Goal: Transaction & Acquisition: Purchase product/service

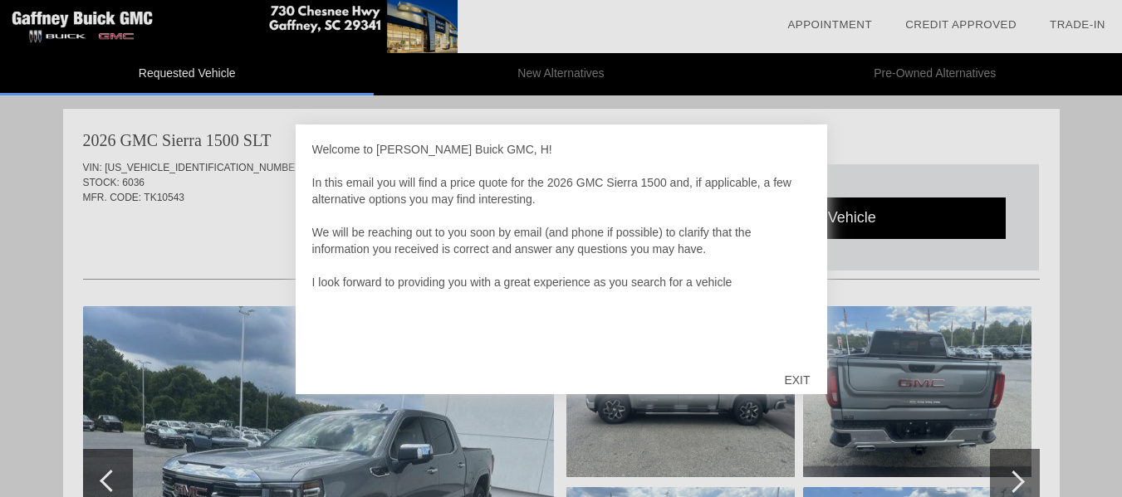
click at [795, 384] on div "EXIT" at bounding box center [796, 380] width 59 height 50
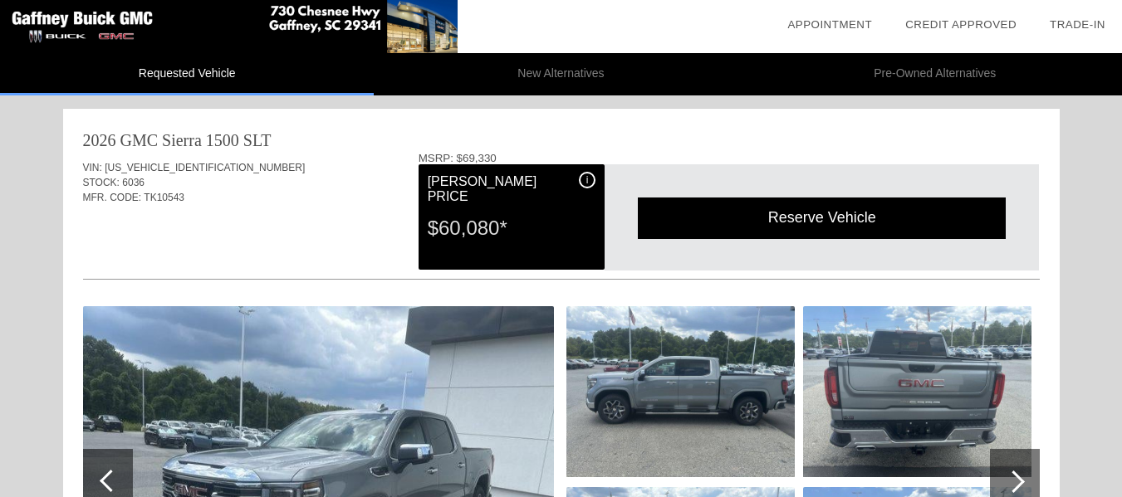
click at [549, 73] on li "New Alternatives" at bounding box center [561, 74] width 374 height 42
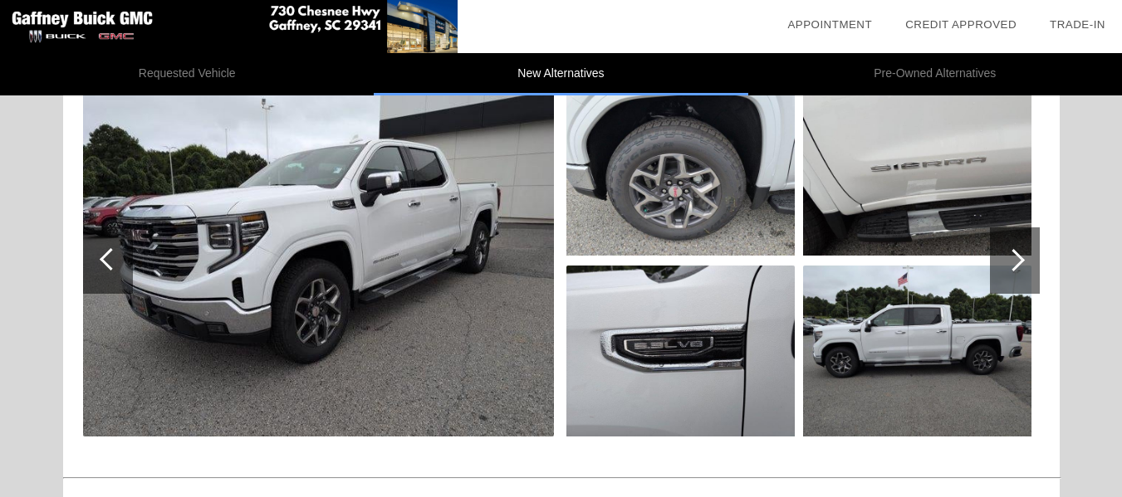
scroll to position [83, 0]
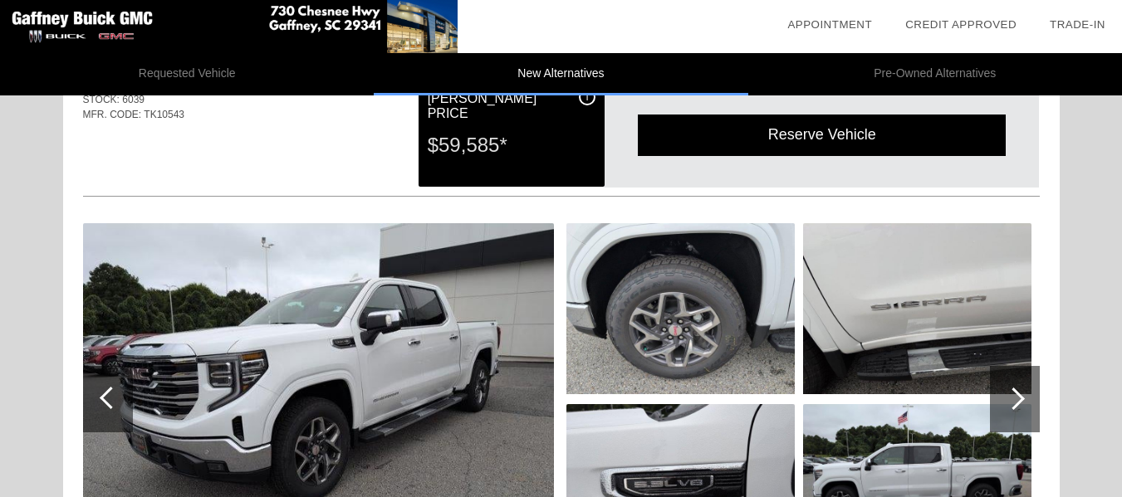
click at [379, 339] on img at bounding box center [318, 399] width 471 height 352
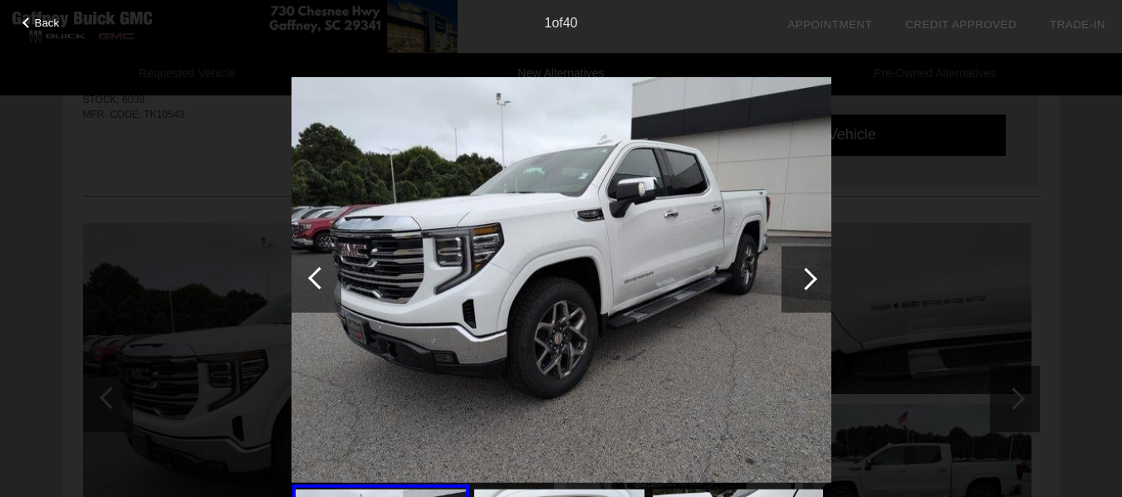
click at [804, 271] on div at bounding box center [806, 278] width 22 height 22
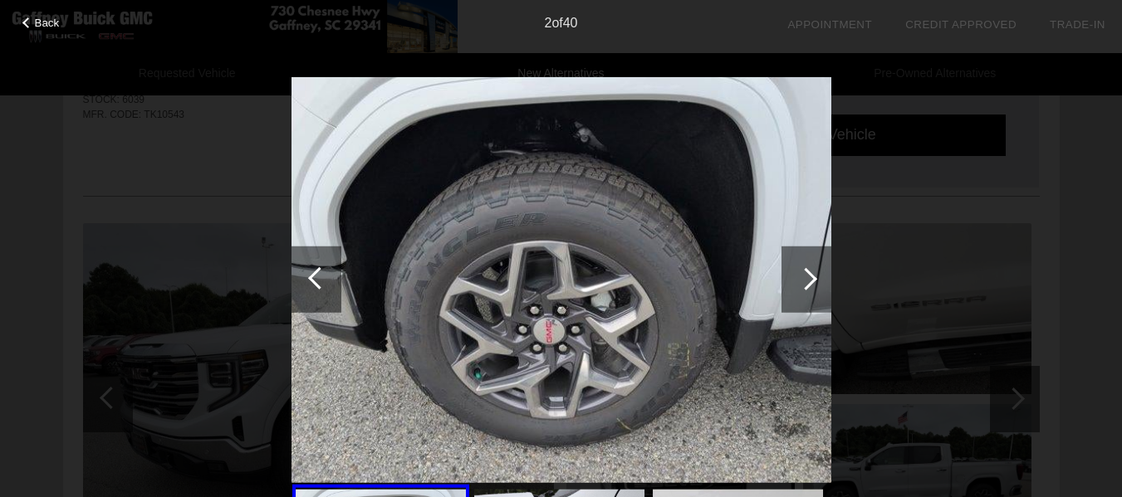
click at [804, 271] on div at bounding box center [806, 278] width 22 height 22
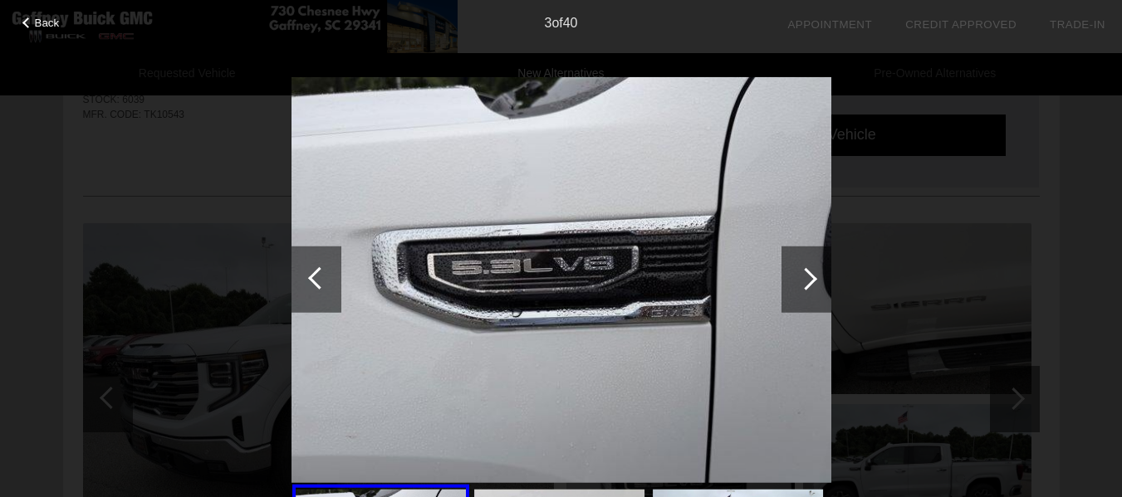
click at [804, 271] on div at bounding box center [806, 278] width 22 height 22
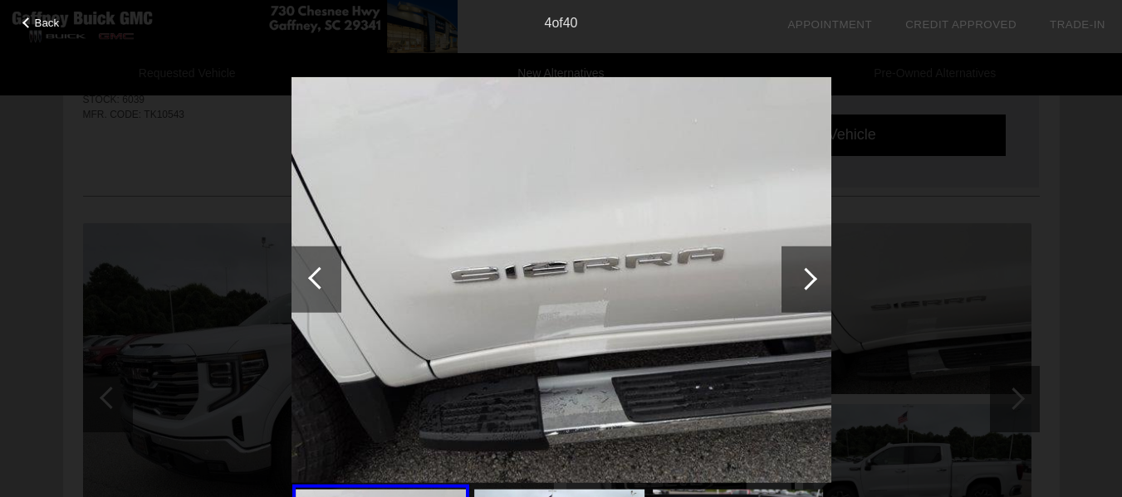
click at [804, 271] on div at bounding box center [806, 278] width 22 height 22
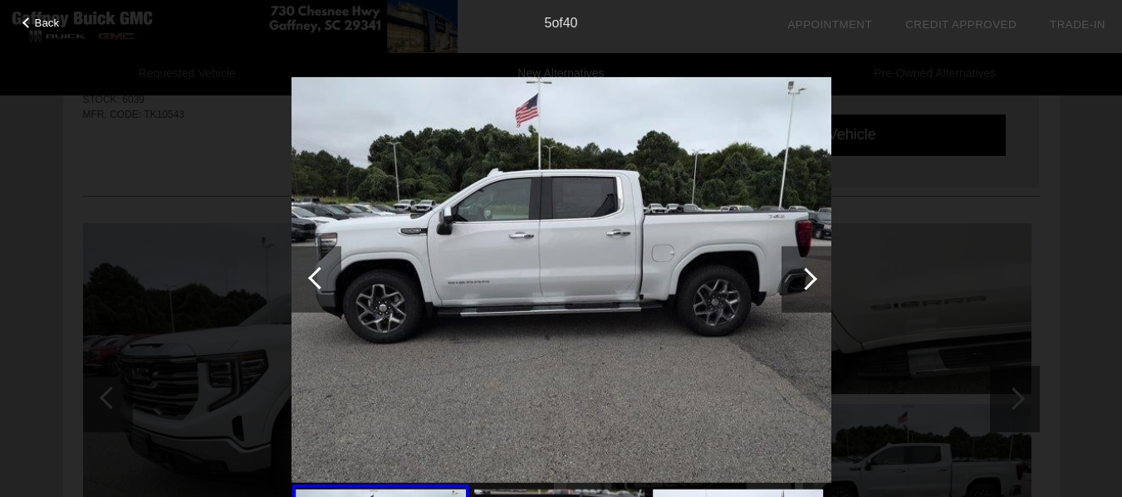
click at [804, 271] on div at bounding box center [806, 278] width 22 height 22
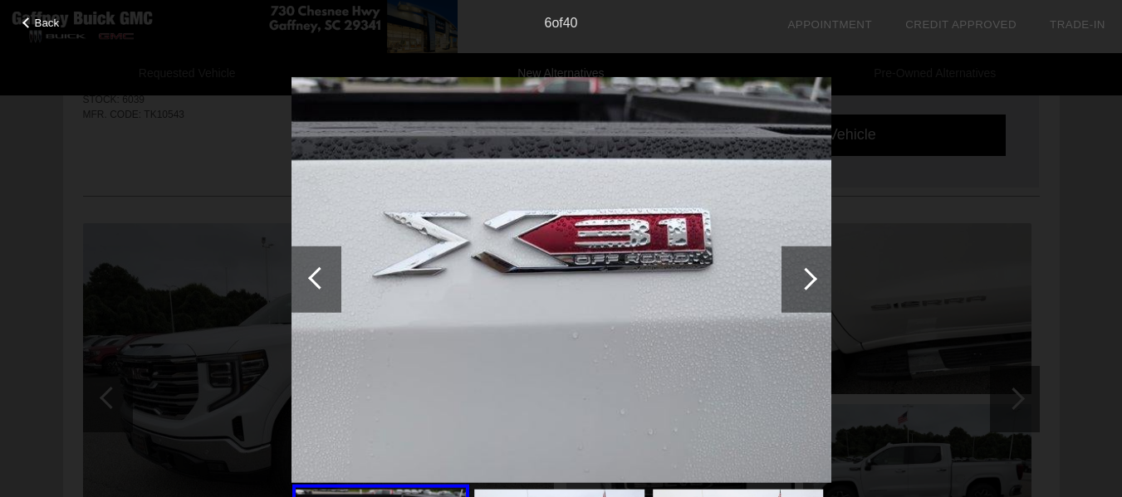
click at [804, 271] on div at bounding box center [806, 278] width 22 height 22
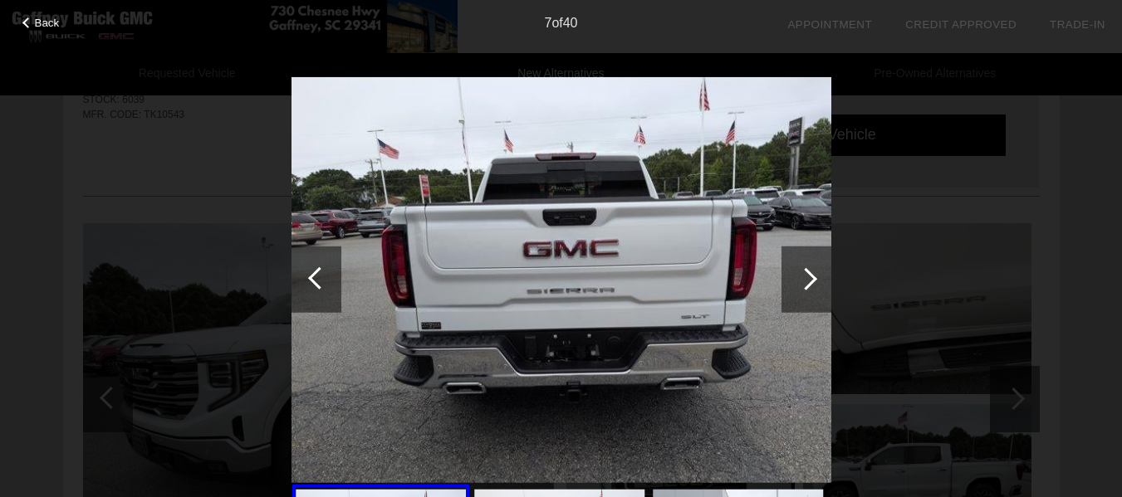
click at [804, 271] on div at bounding box center [806, 278] width 22 height 22
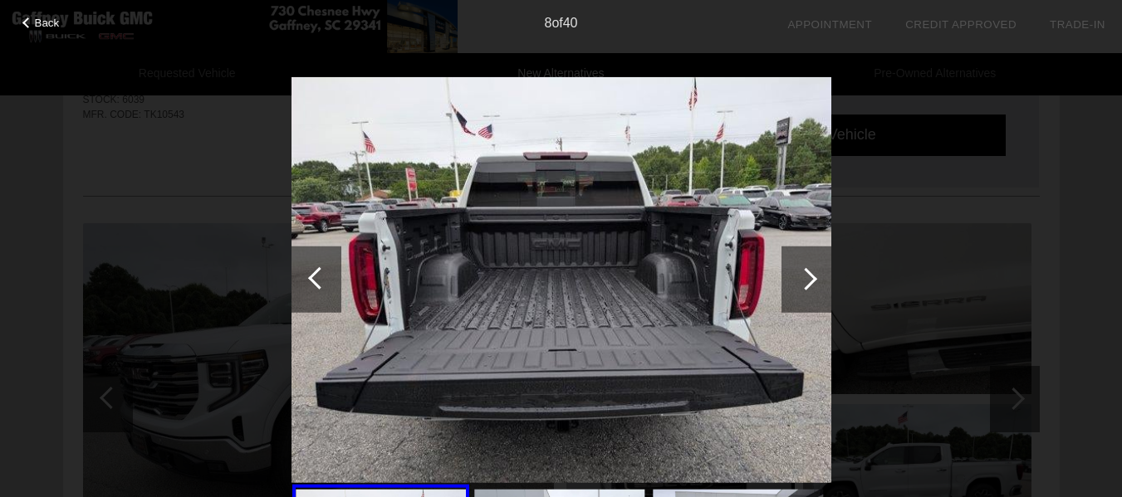
click at [804, 271] on div at bounding box center [806, 278] width 22 height 22
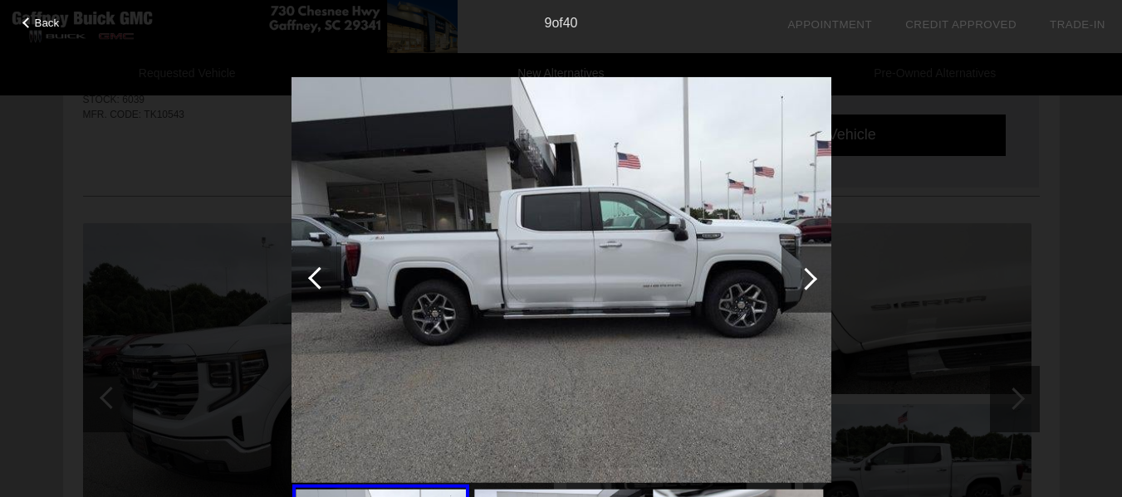
click at [804, 271] on div at bounding box center [806, 278] width 22 height 22
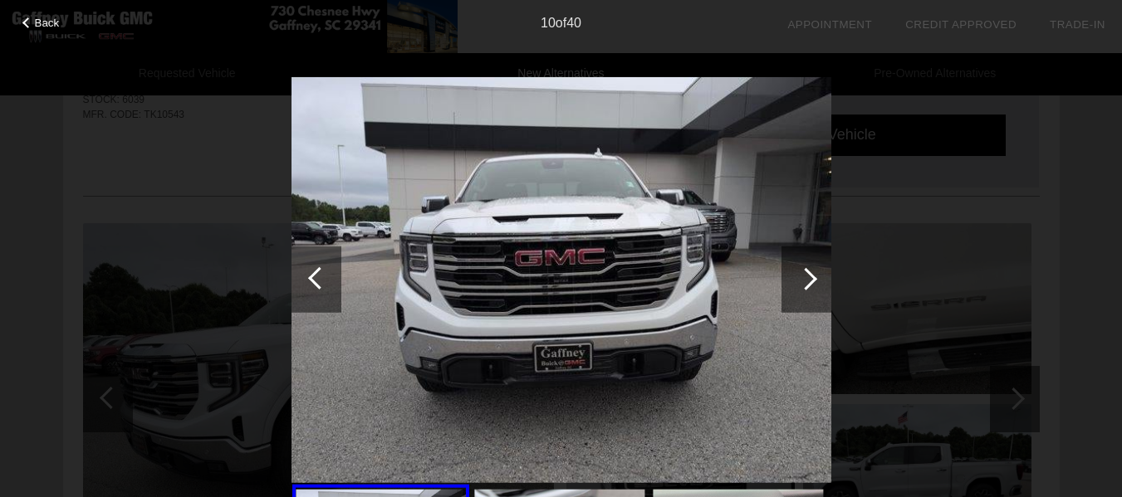
click at [804, 271] on div at bounding box center [806, 278] width 22 height 22
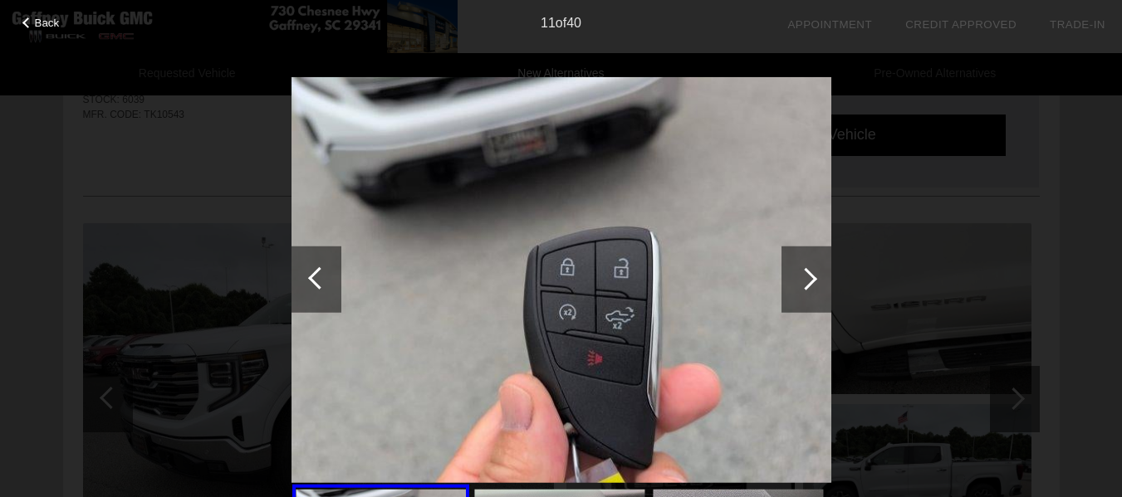
click at [804, 271] on div at bounding box center [806, 278] width 22 height 22
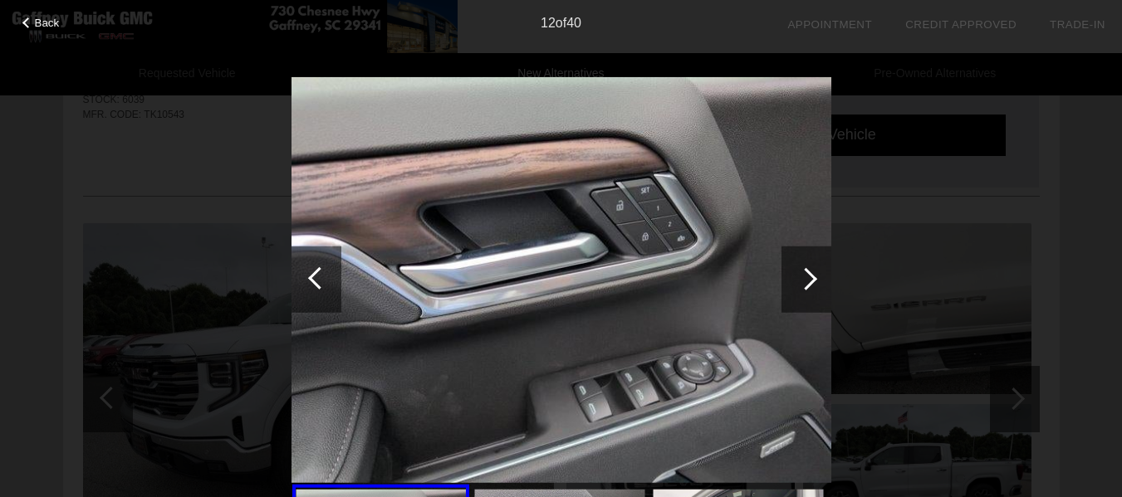
click at [804, 271] on div at bounding box center [806, 278] width 22 height 22
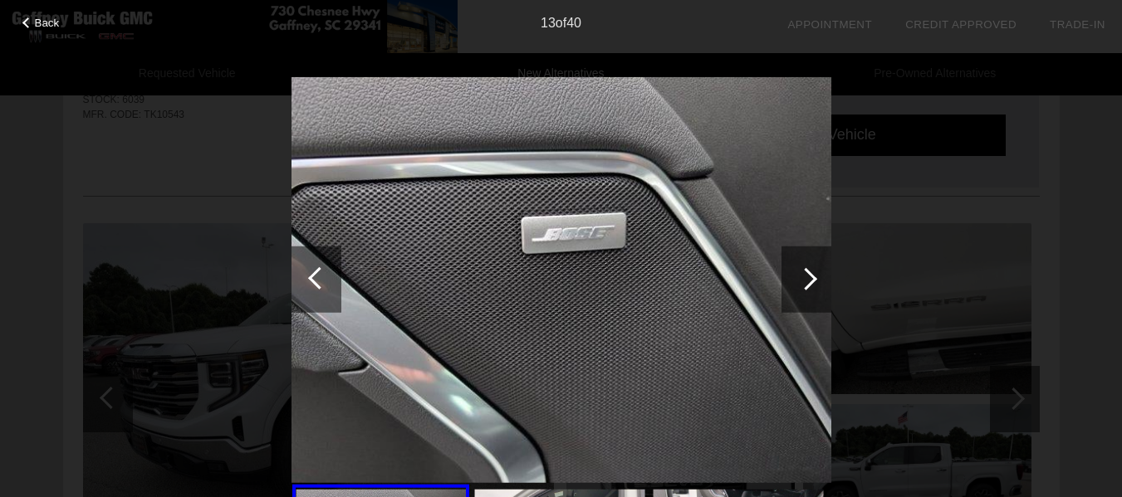
click at [804, 271] on div at bounding box center [806, 278] width 22 height 22
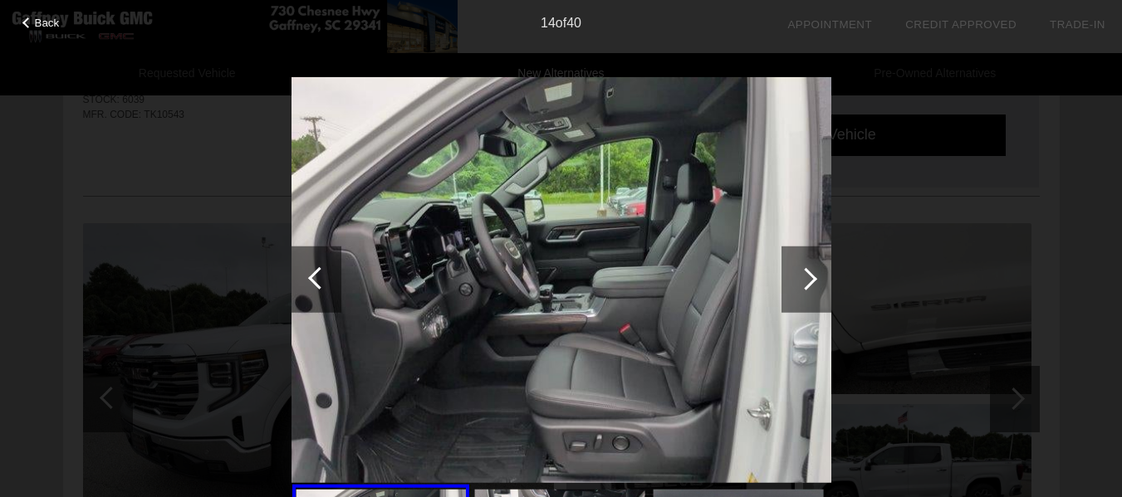
click at [804, 271] on div at bounding box center [806, 278] width 22 height 22
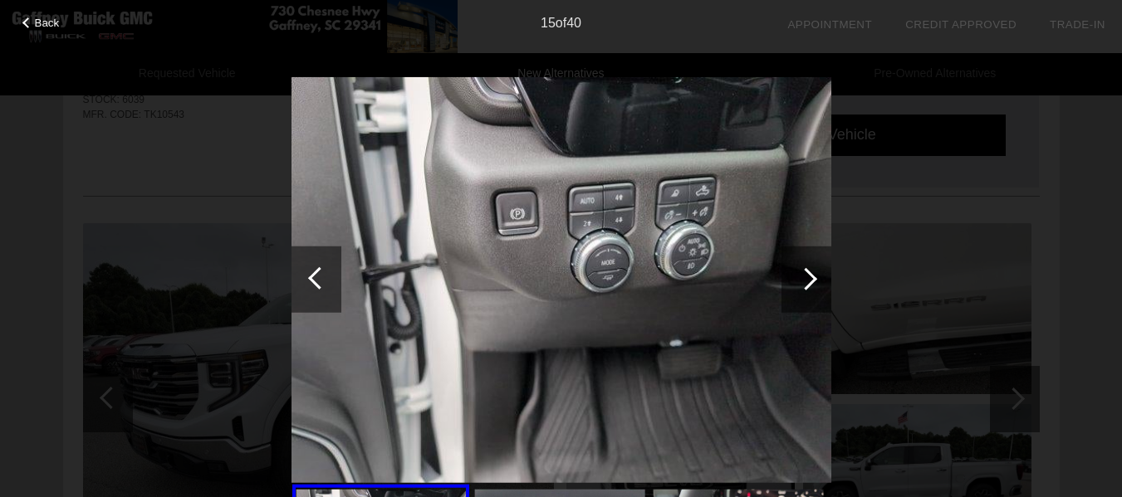
click at [804, 271] on div at bounding box center [806, 278] width 22 height 22
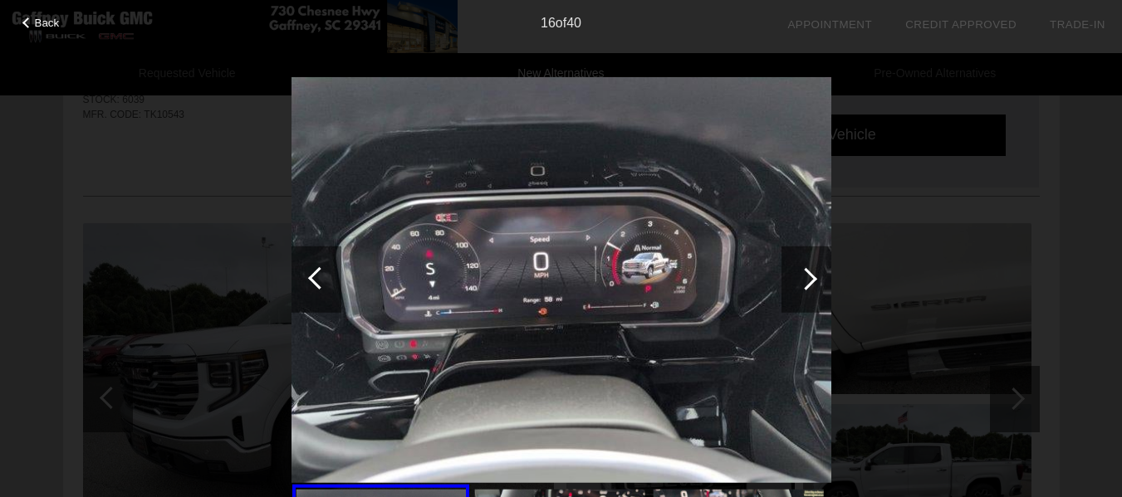
click at [804, 271] on div at bounding box center [806, 278] width 22 height 22
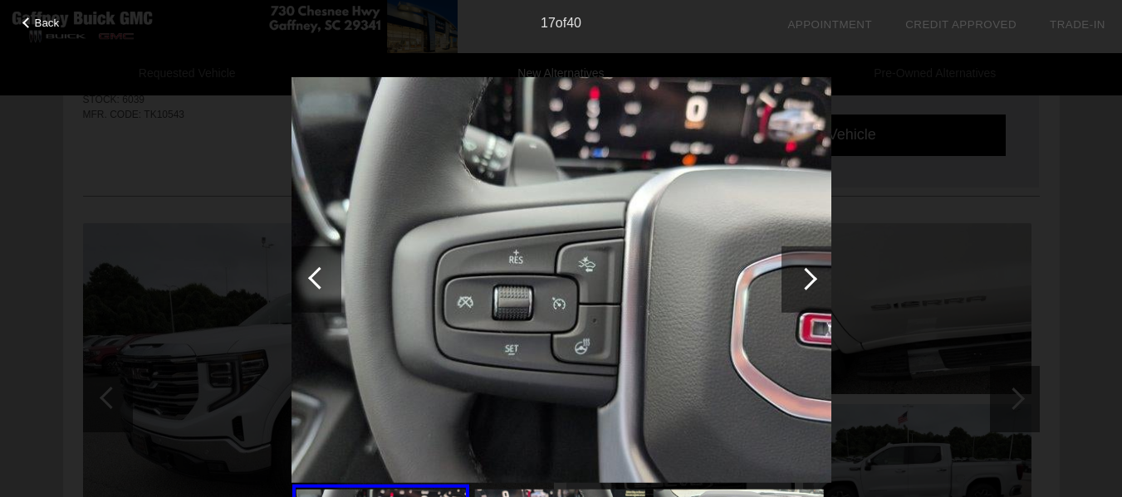
click at [804, 271] on div at bounding box center [806, 278] width 22 height 22
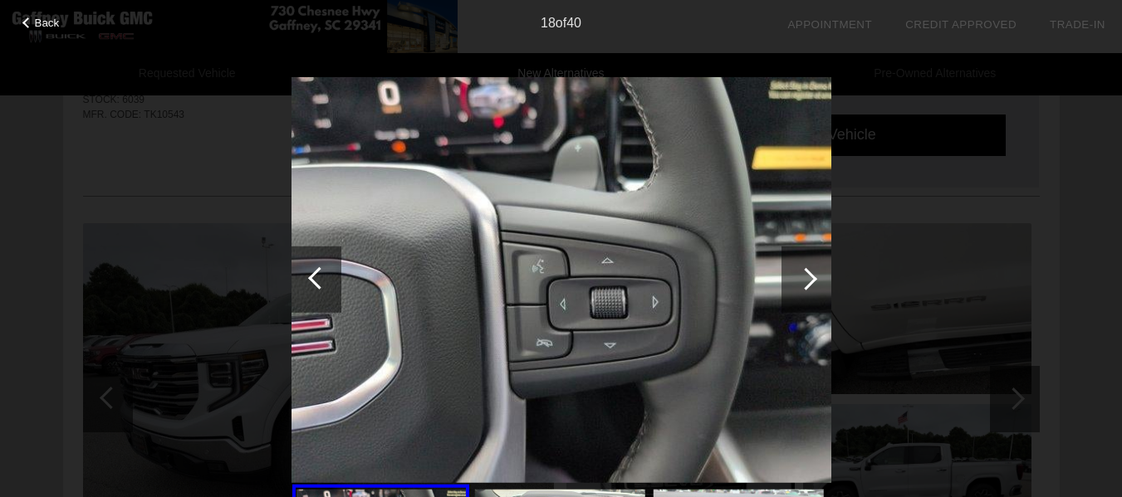
click at [804, 271] on div at bounding box center [806, 278] width 22 height 22
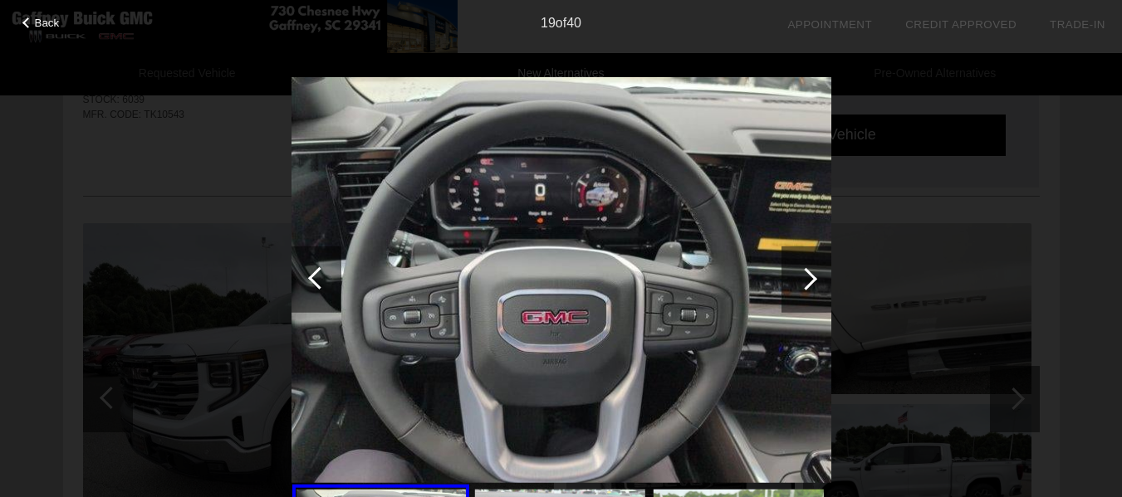
click at [804, 271] on div at bounding box center [806, 278] width 22 height 22
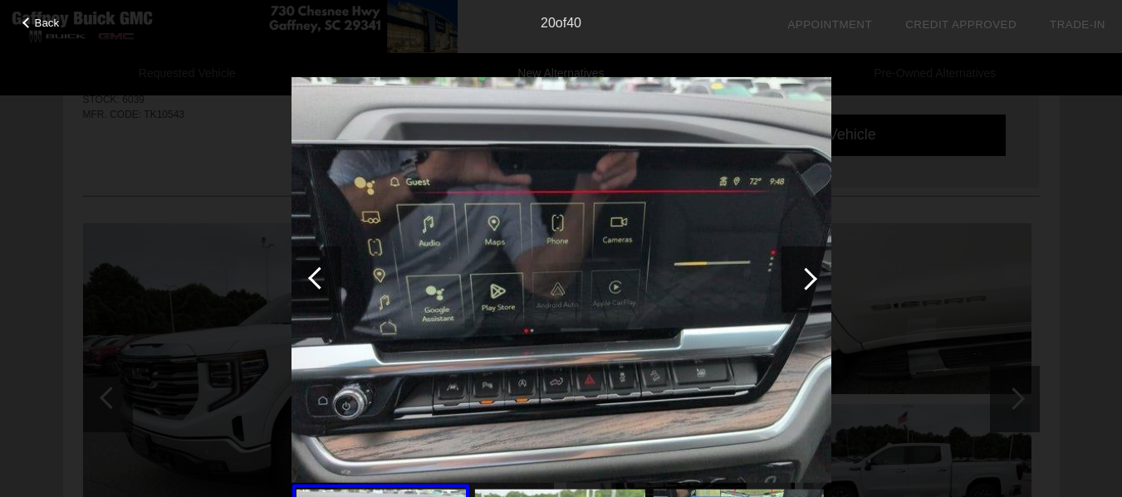
click at [810, 279] on div at bounding box center [806, 278] width 22 height 22
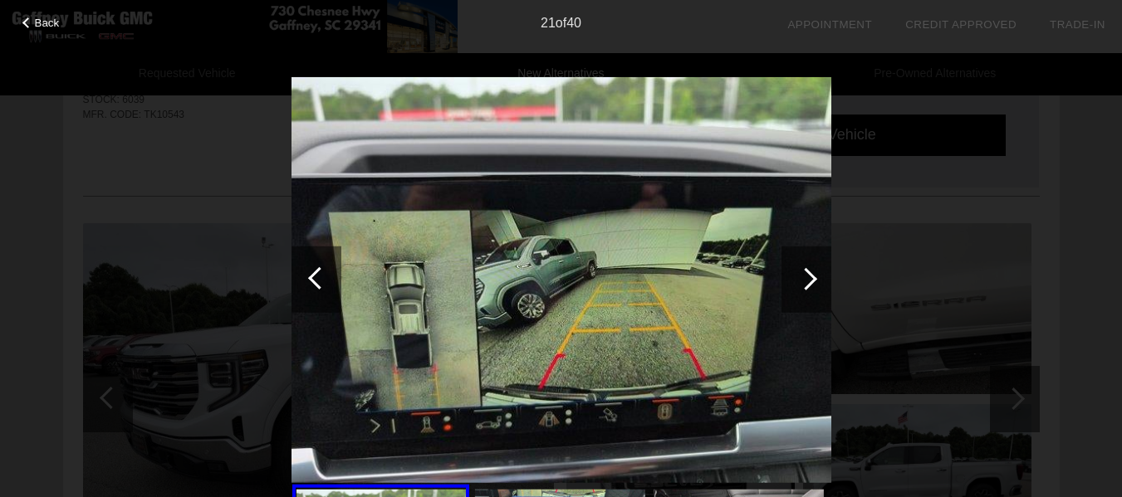
click at [810, 279] on div at bounding box center [806, 278] width 22 height 22
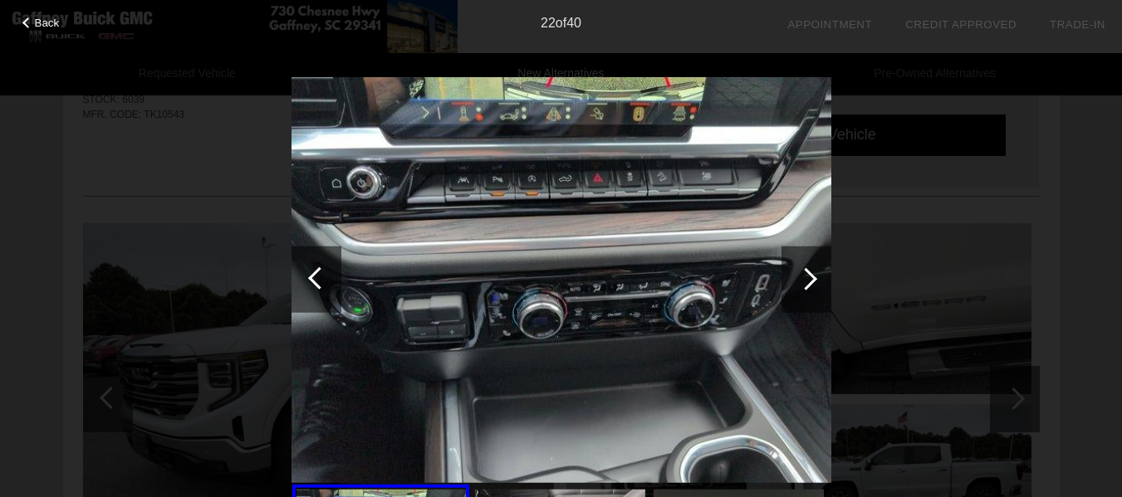
click at [810, 279] on div at bounding box center [806, 278] width 22 height 22
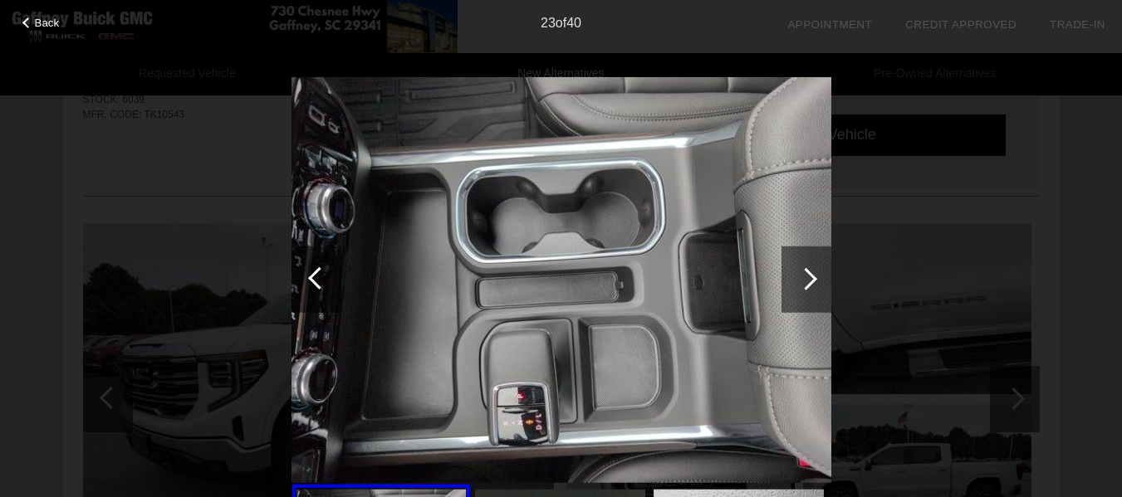
click at [810, 279] on div at bounding box center [806, 278] width 22 height 22
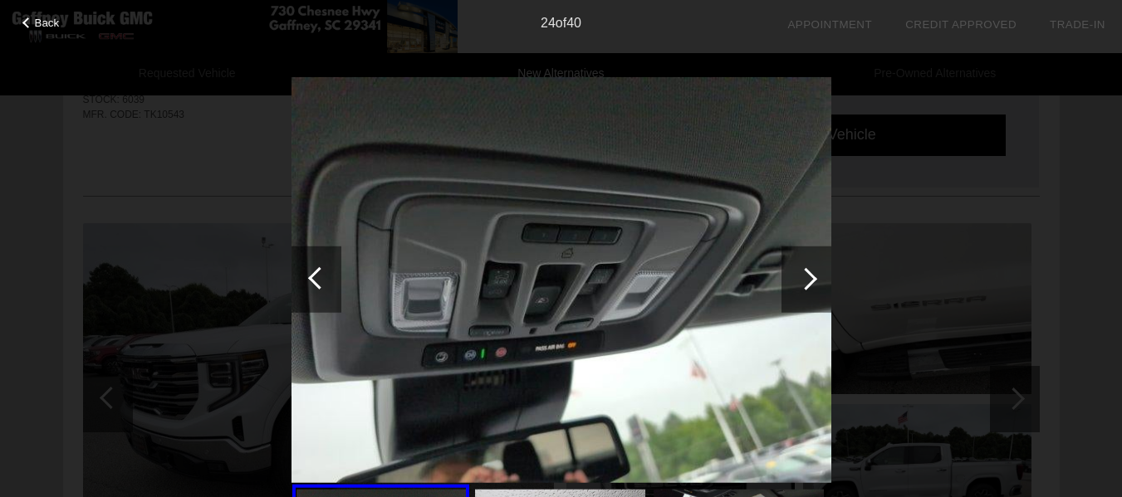
click at [810, 271] on div at bounding box center [806, 279] width 50 height 66
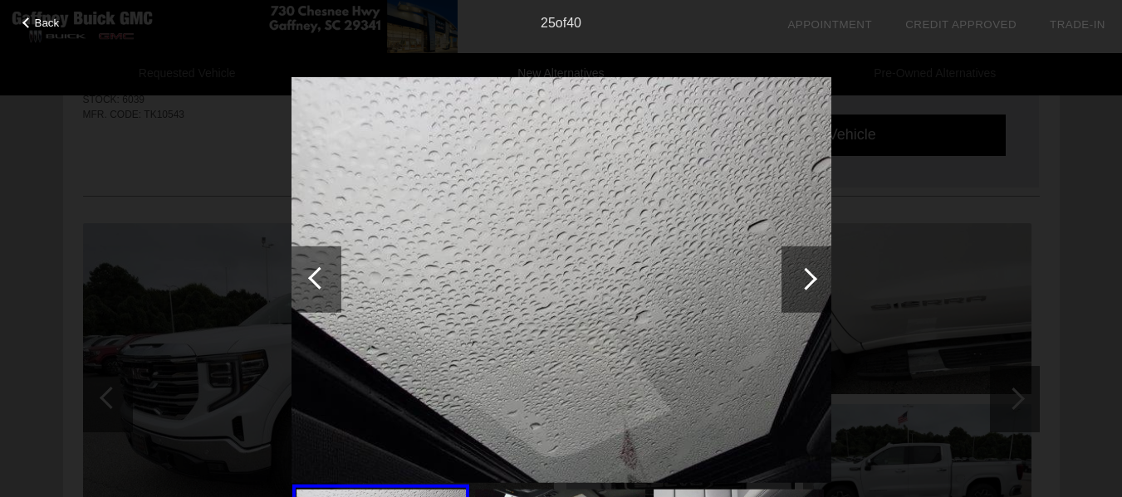
click at [810, 283] on div at bounding box center [806, 278] width 22 height 22
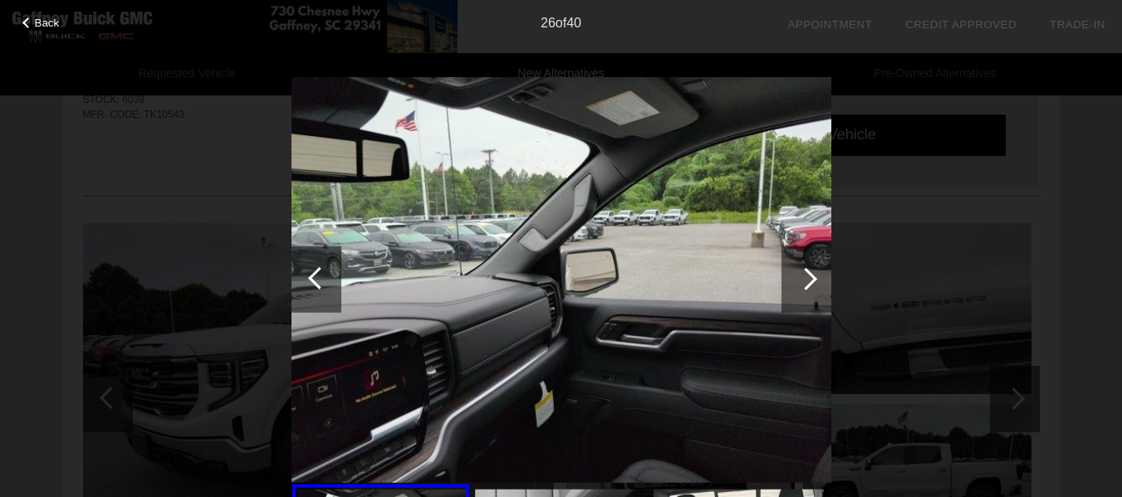
click at [812, 279] on div at bounding box center [806, 278] width 22 height 22
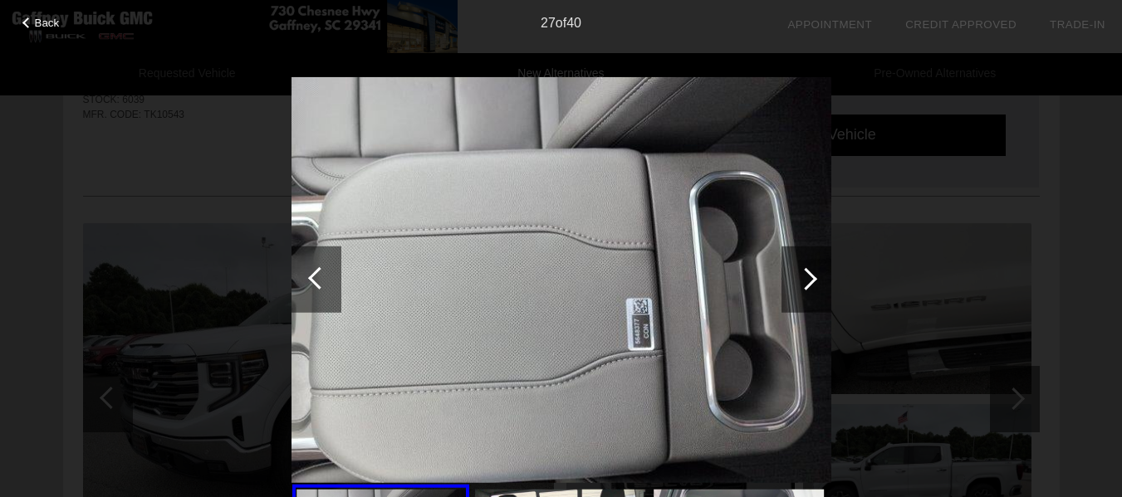
click at [812, 279] on div at bounding box center [806, 278] width 22 height 22
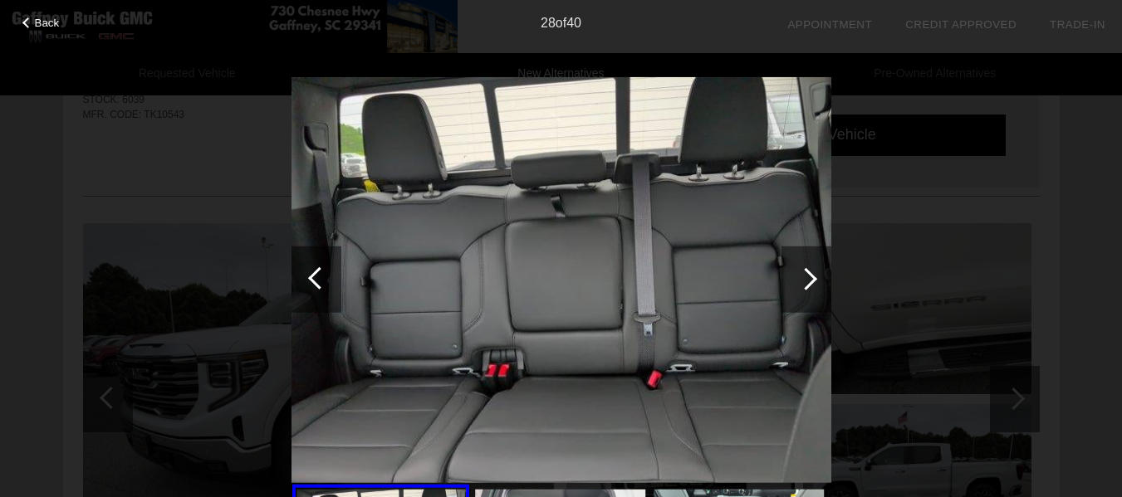
click at [812, 279] on div at bounding box center [806, 278] width 22 height 22
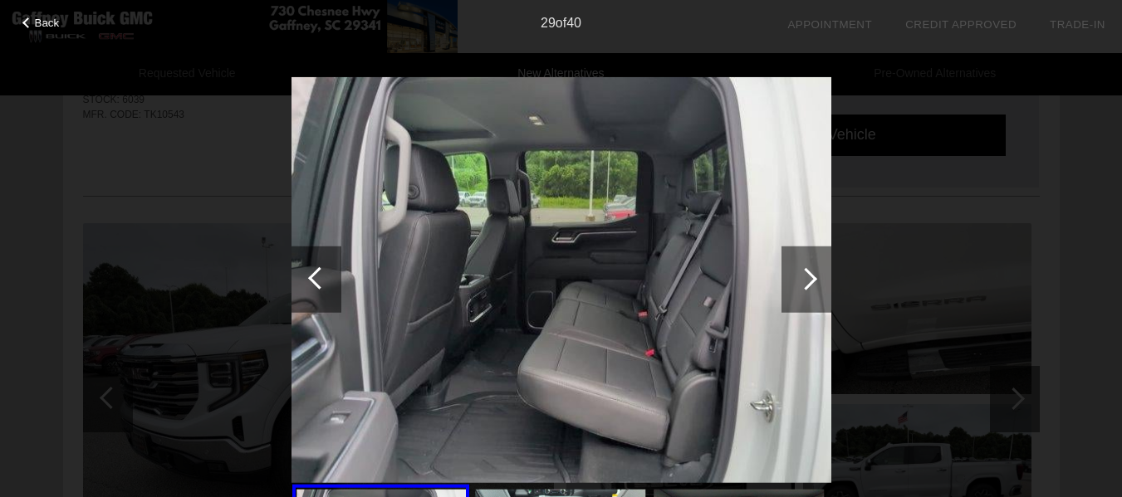
click at [812, 279] on div at bounding box center [806, 278] width 22 height 22
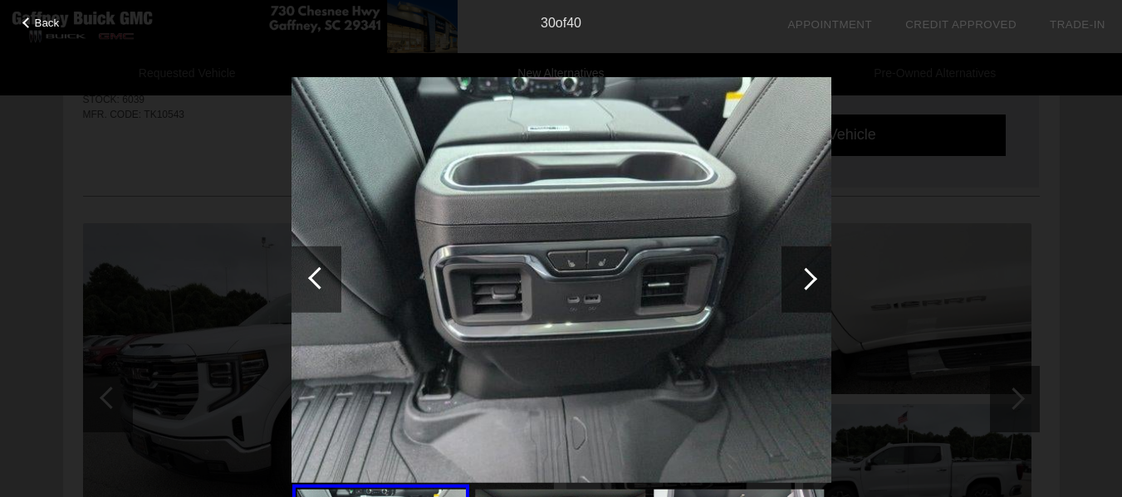
click at [809, 278] on div at bounding box center [806, 278] width 22 height 22
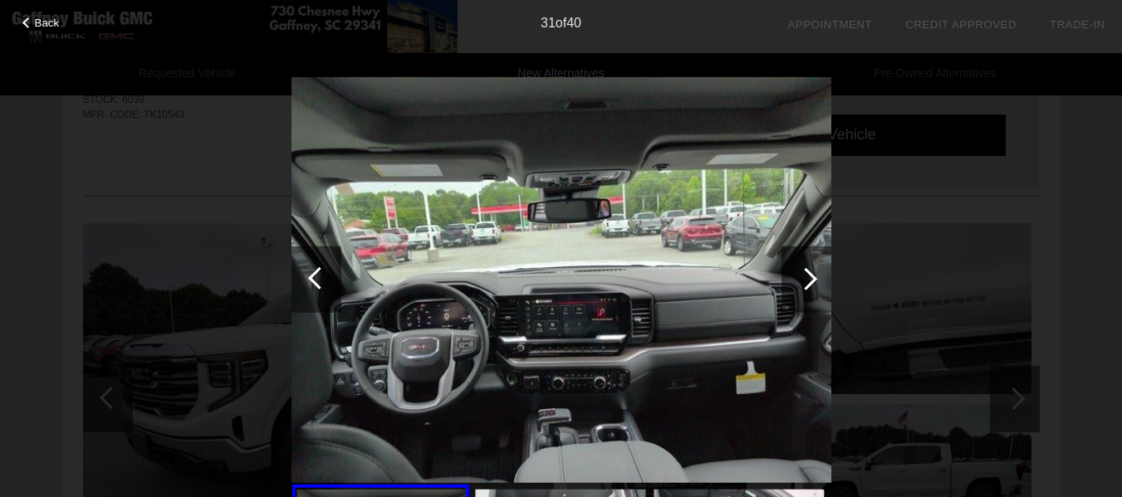
click at [814, 269] on div at bounding box center [806, 279] width 50 height 66
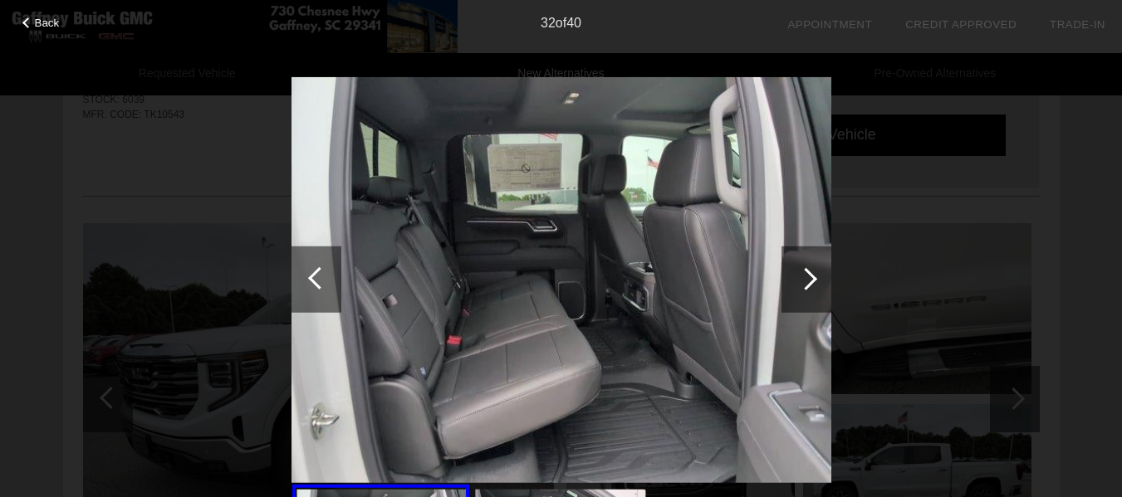
click at [814, 269] on div at bounding box center [806, 279] width 50 height 66
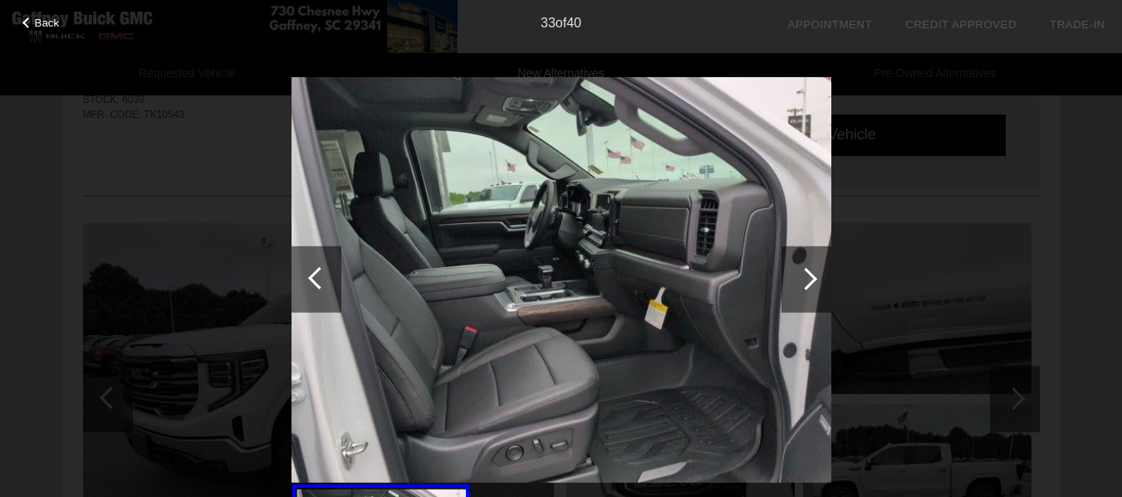
click at [814, 269] on div at bounding box center [806, 279] width 50 height 66
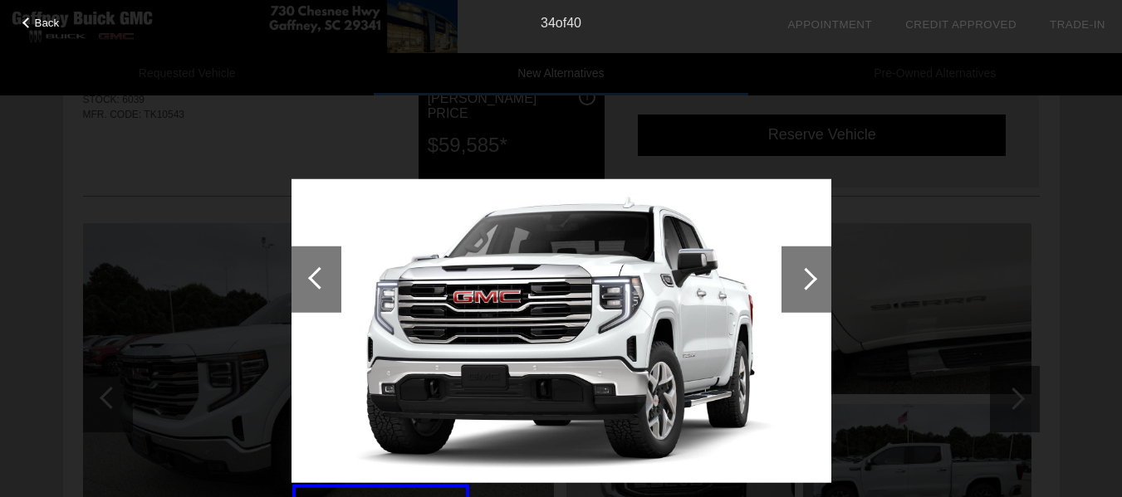
click at [814, 269] on div at bounding box center [806, 279] width 50 height 66
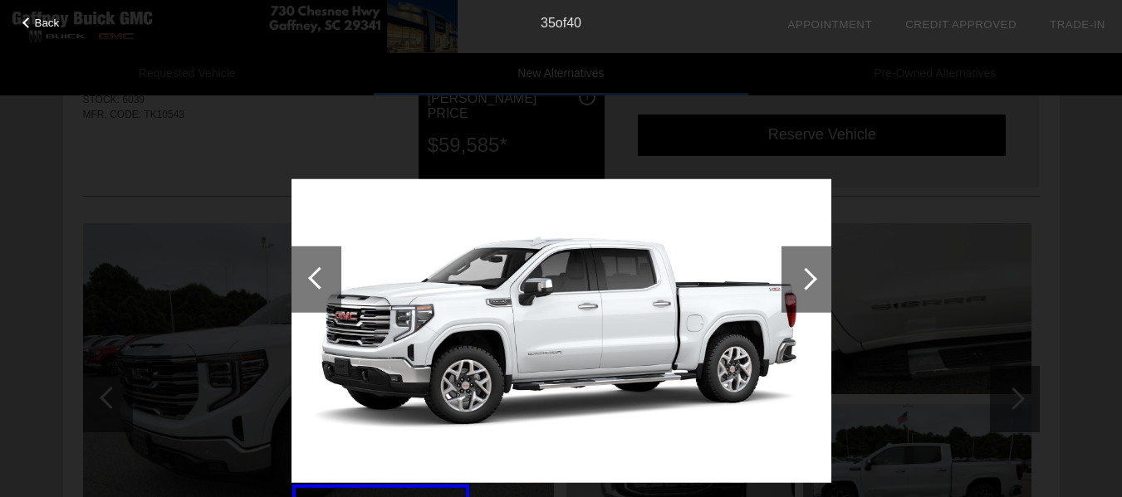
click at [814, 269] on div at bounding box center [806, 279] width 50 height 66
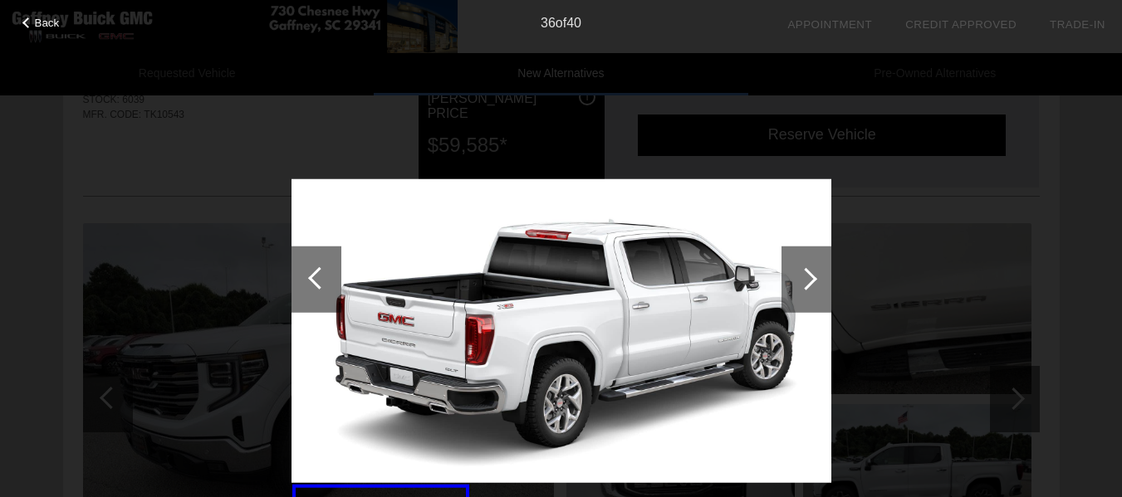
click at [51, 25] on span "Back" at bounding box center [47, 23] width 25 height 12
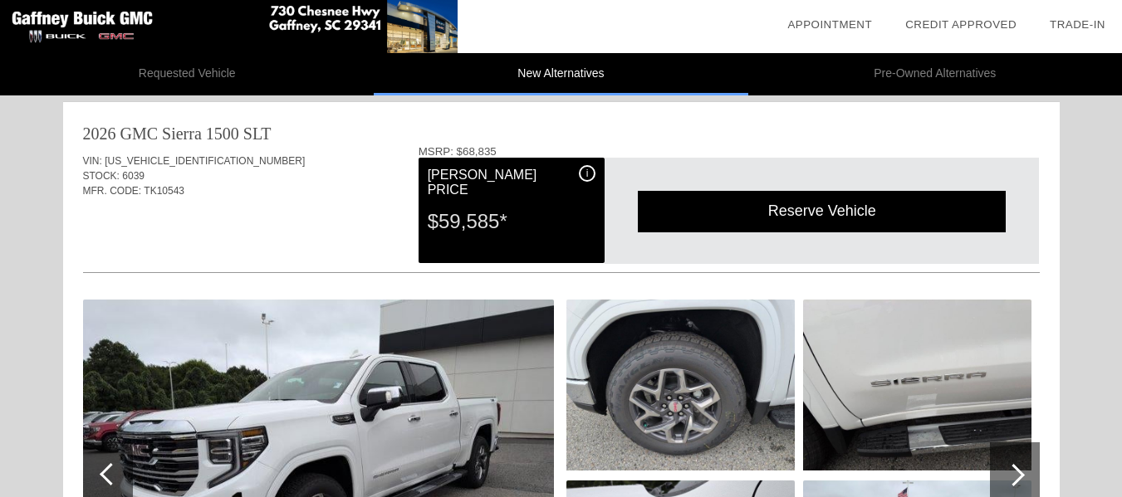
scroll to position [0, 0]
